Goal: Transaction & Acquisition: Purchase product/service

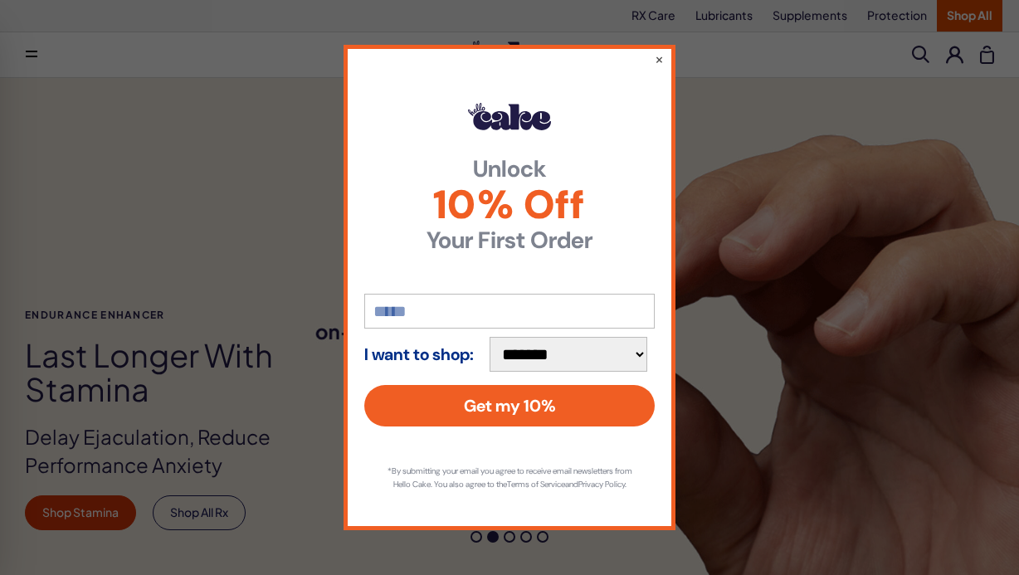
click at [657, 50] on button "×" at bounding box center [659, 59] width 11 height 20
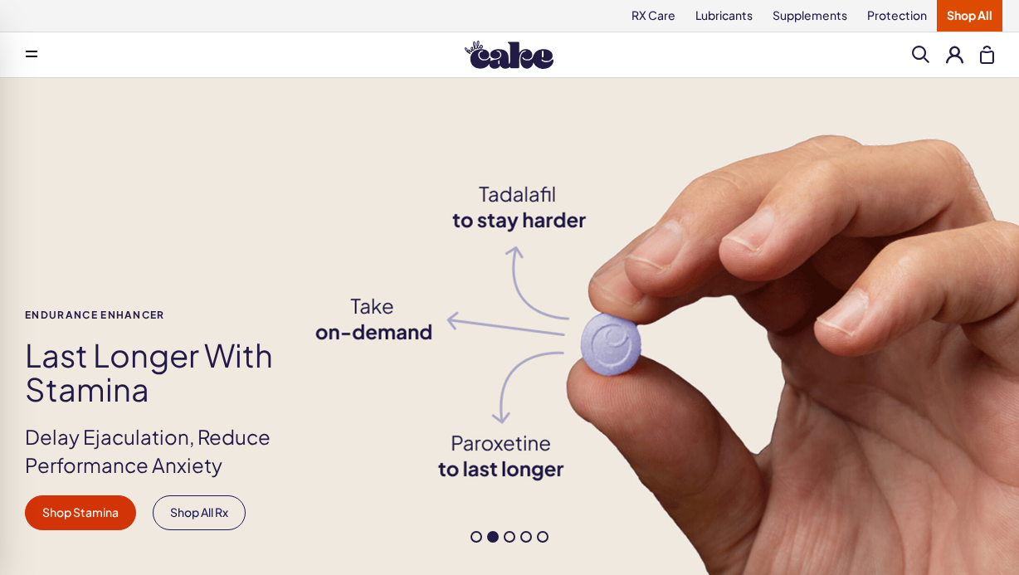
click at [546, 69] on div "Menu Everything For Him For Her RX Care - ES" at bounding box center [509, 54] width 1019 height 33
click at [536, 54] on img at bounding box center [509, 55] width 89 height 28
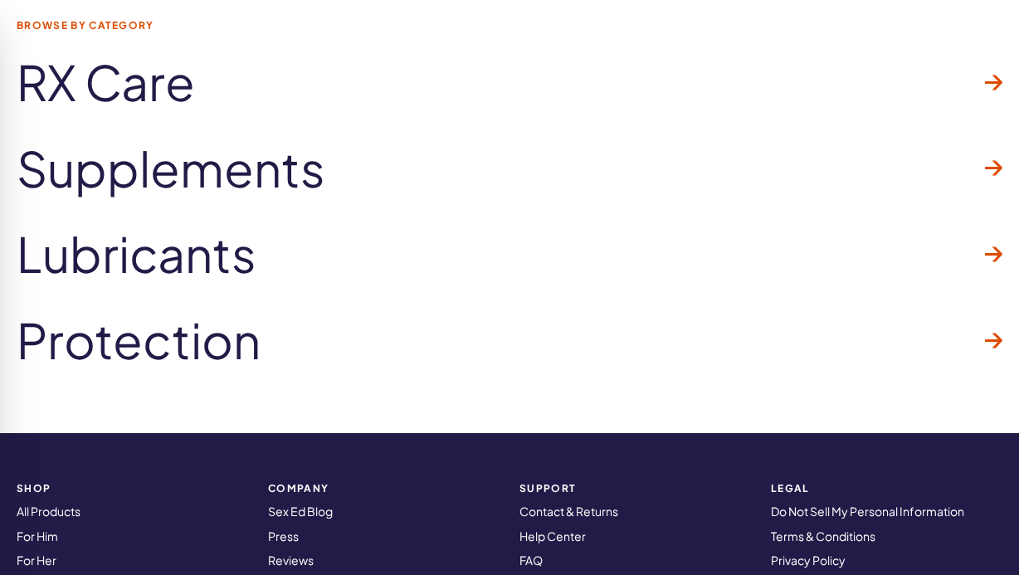
scroll to position [5008, 0]
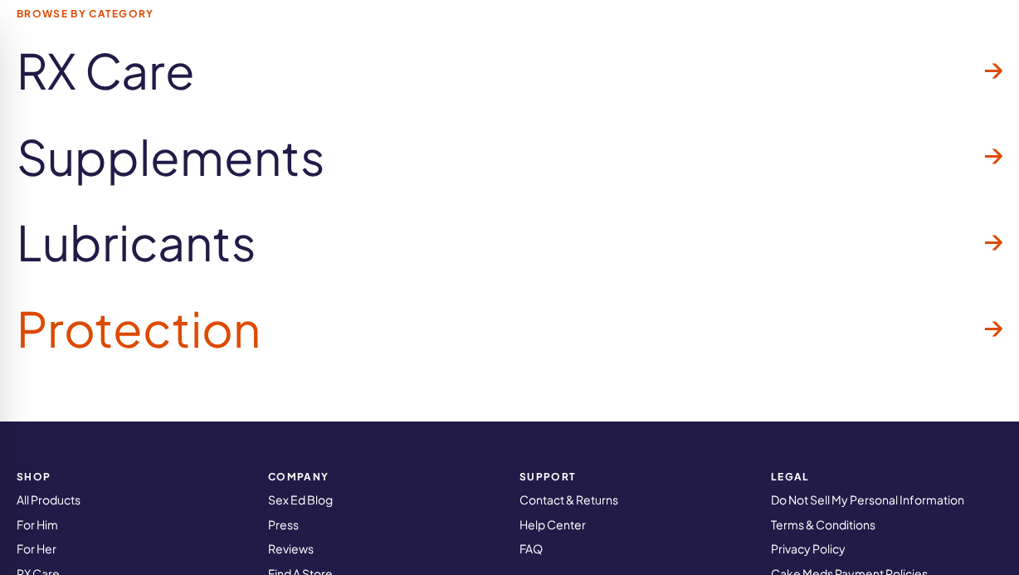
click at [600, 345] on link "Protection" at bounding box center [510, 328] width 986 height 86
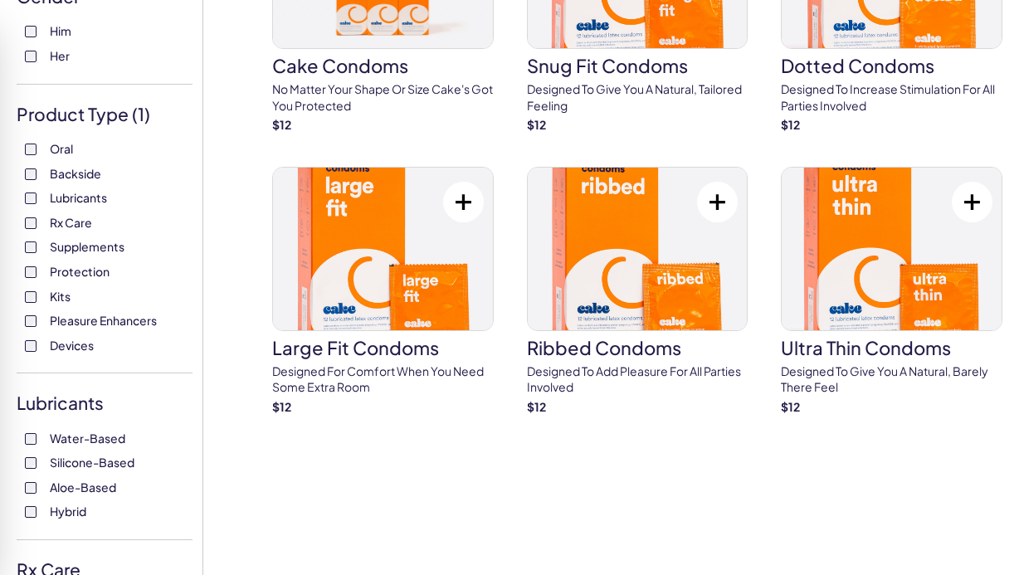
click at [76, 329] on span "Pleasure Enhancers" at bounding box center [103, 321] width 107 height 22
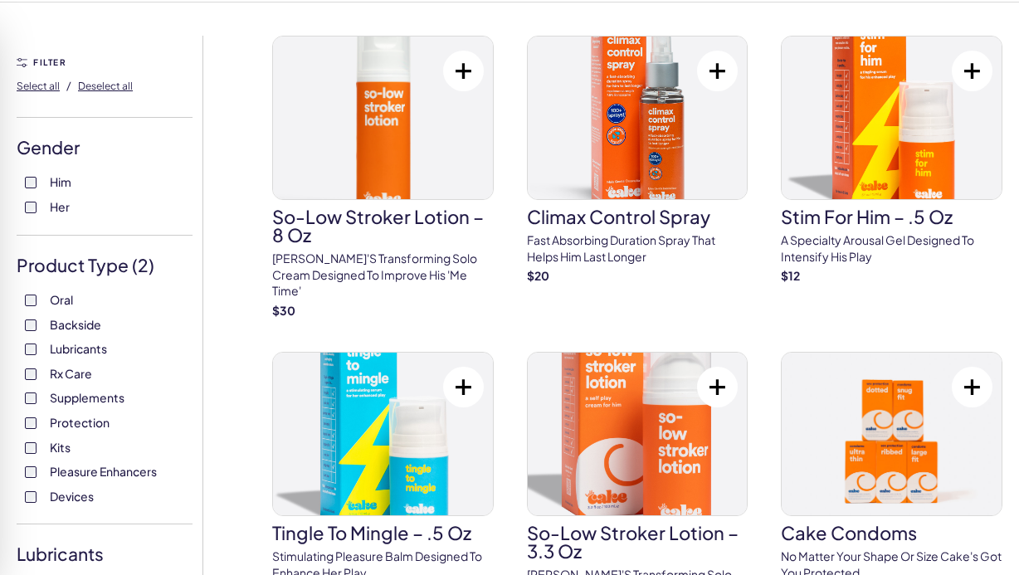
scroll to position [85, 0]
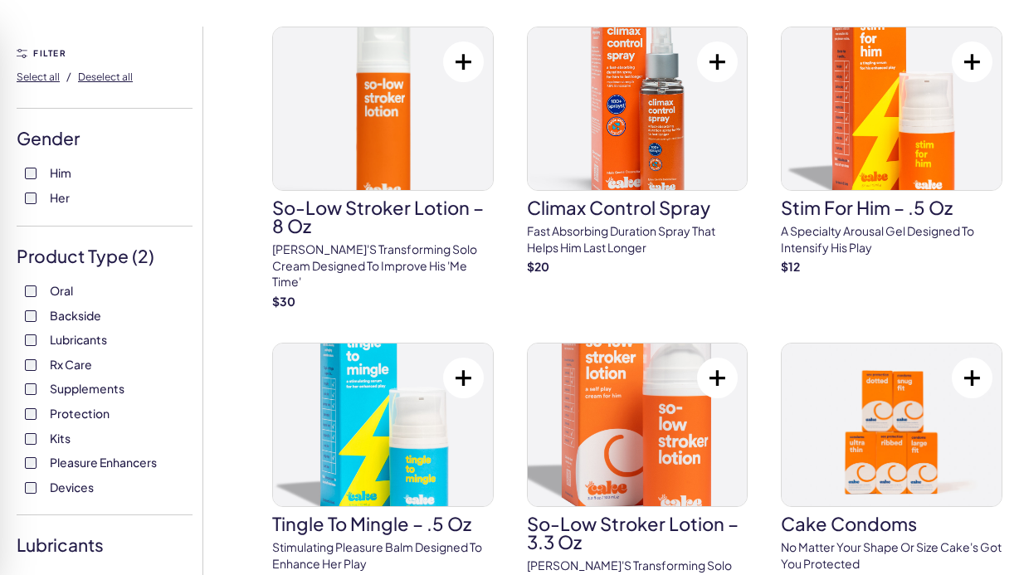
click at [42, 437] on label "Kits" at bounding box center [104, 439] width 159 height 17
